Goal: Information Seeking & Learning: Learn about a topic

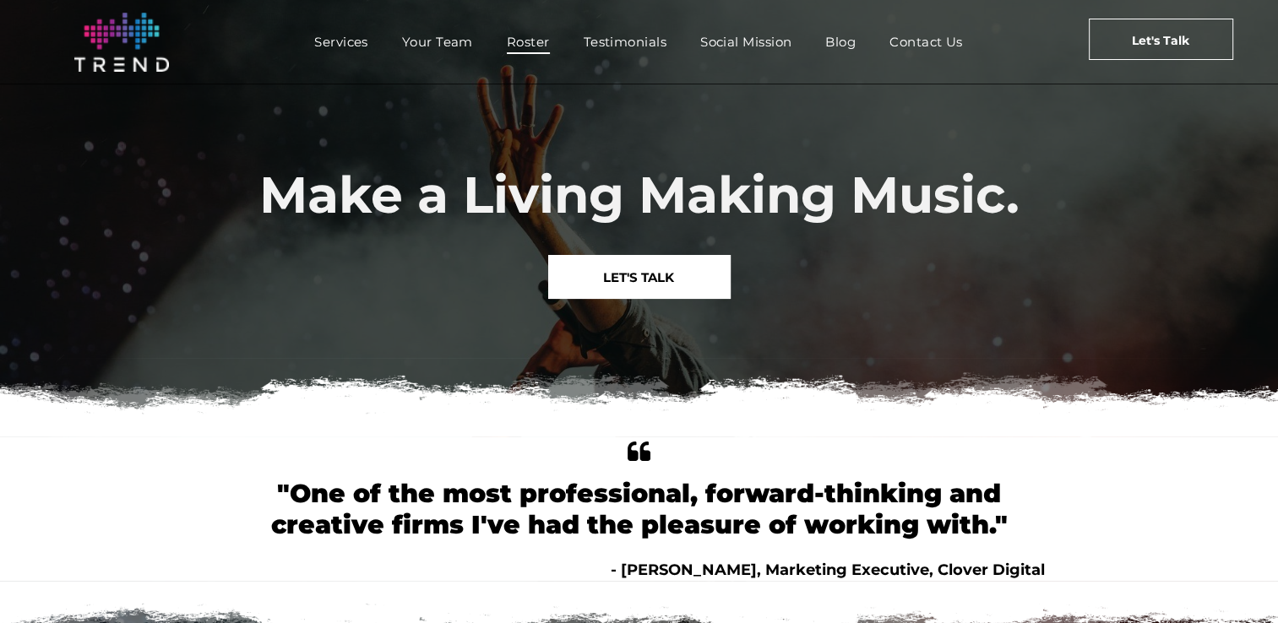
click at [528, 39] on span "Roster" at bounding box center [528, 42] width 43 height 24
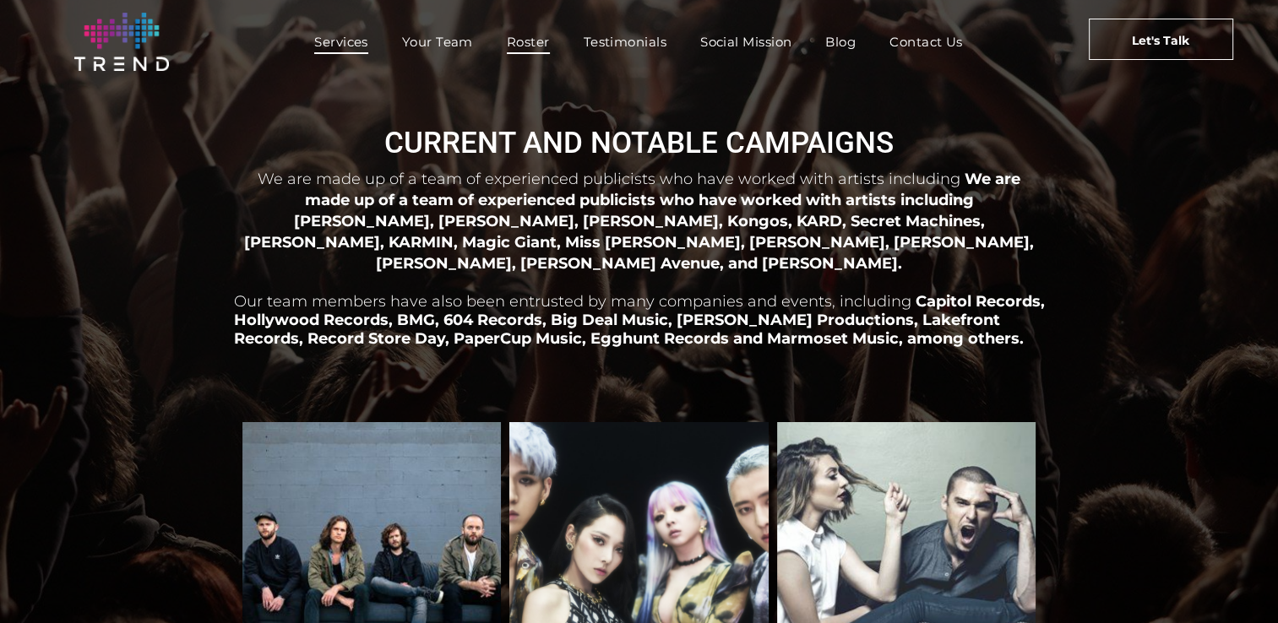
click at [328, 42] on span "Services" at bounding box center [341, 42] width 54 height 24
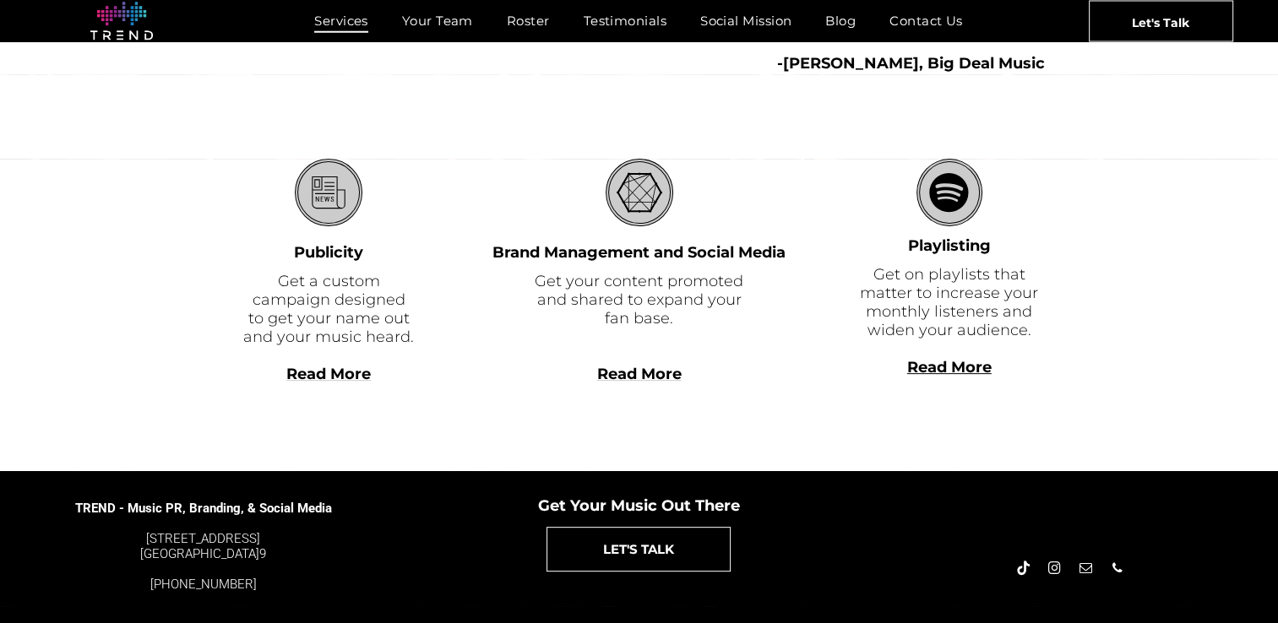
scroll to position [527, 0]
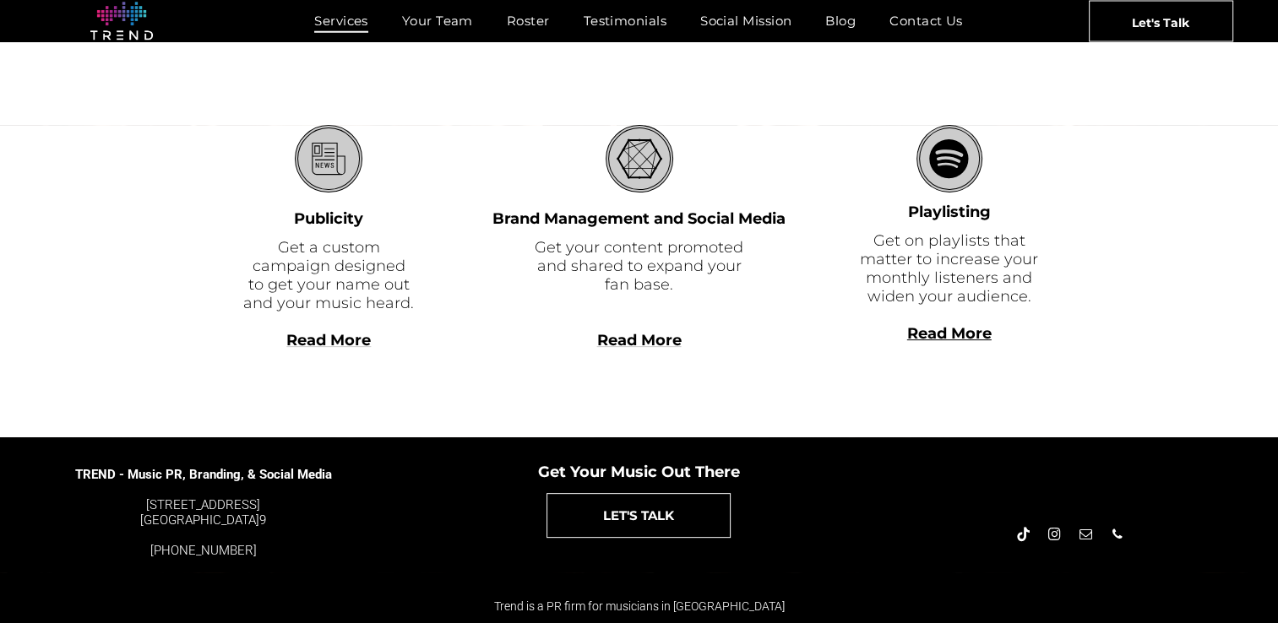
click at [351, 339] on span "Read More" at bounding box center [328, 340] width 84 height 19
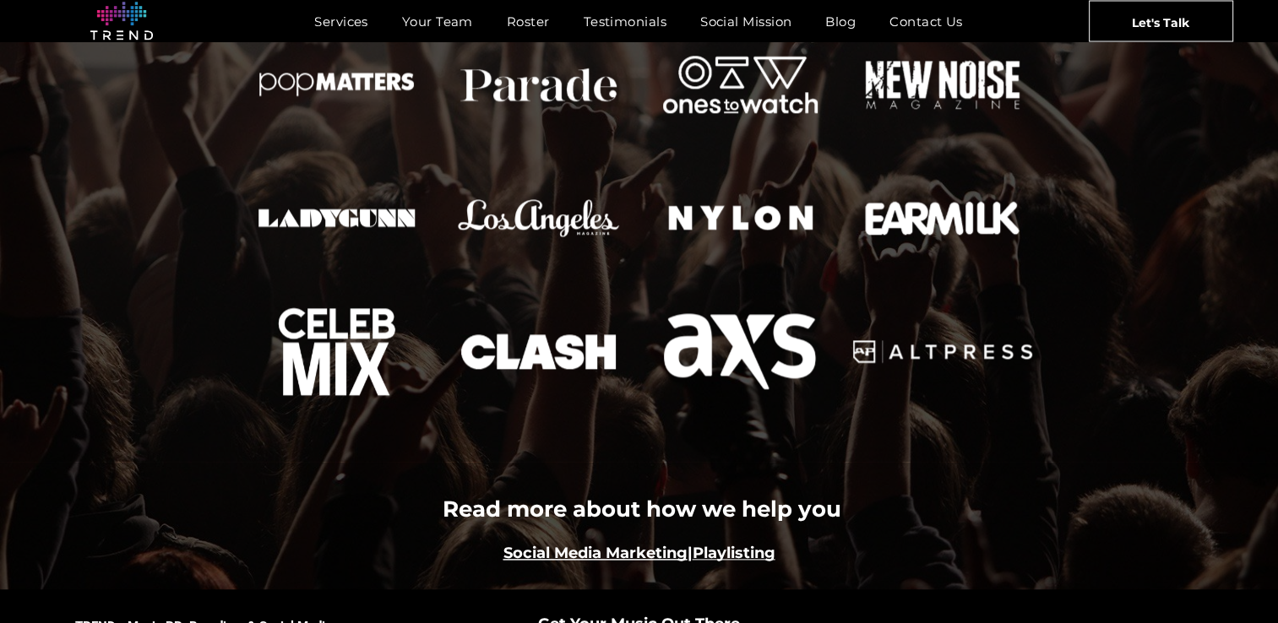
scroll to position [1976, 0]
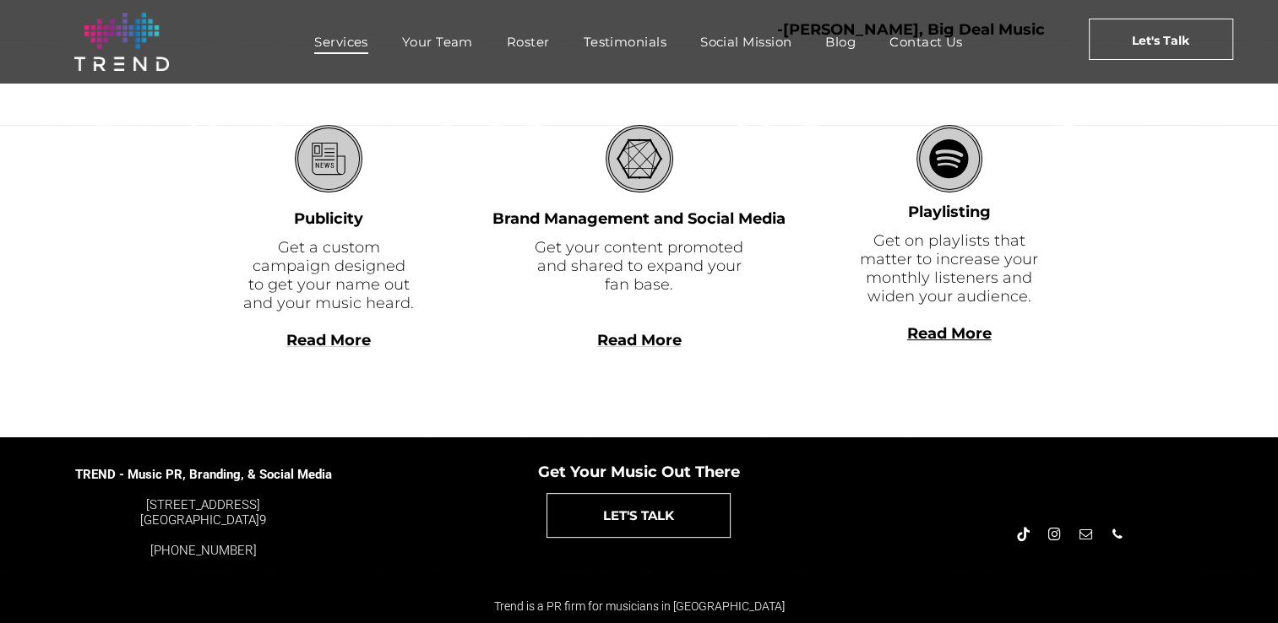
click at [968, 333] on b "Read More" at bounding box center [949, 333] width 84 height 19
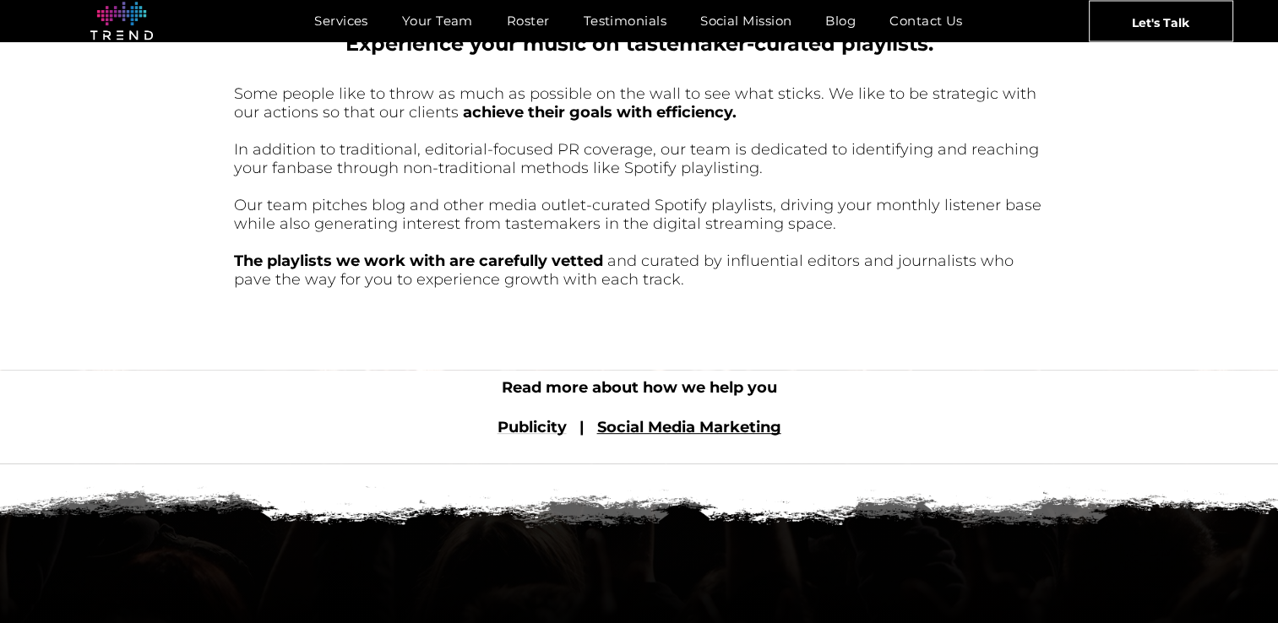
scroll to position [694, 0]
